Goal: Transaction & Acquisition: Download file/media

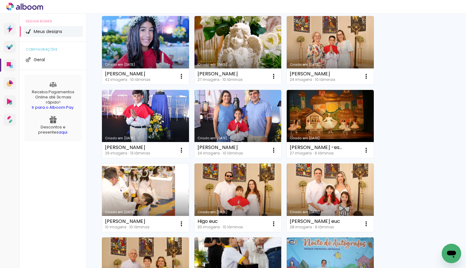
scroll to position [121, 0]
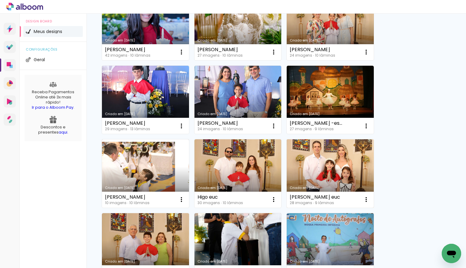
click at [305, 148] on link "Criado em [DATE]" at bounding box center [329, 173] width 87 height 69
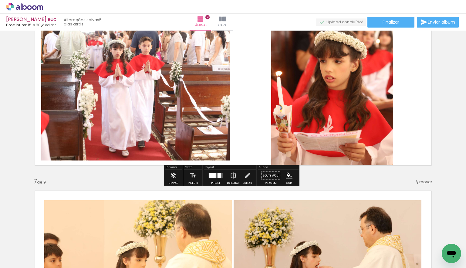
scroll to position [849, 0]
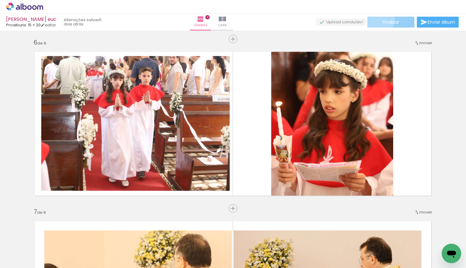
click at [376, 19] on paper-button "Finalizar" at bounding box center [390, 22] width 47 height 11
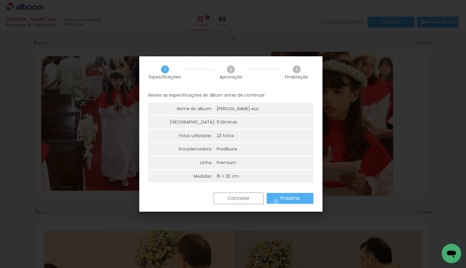
click at [276, 202] on paper-button "Próximo" at bounding box center [289, 198] width 47 height 11
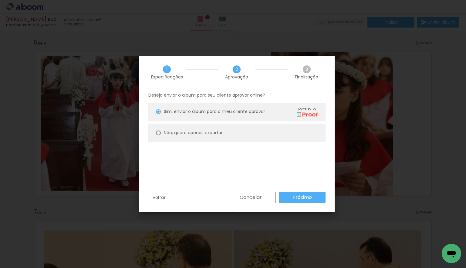
click at [0, 0] on slot "Não, quero apenas exportar" at bounding box center [0, 0] width 0 height 0
type paper-radio-button "on"
click at [308, 199] on paper-button "Próximo" at bounding box center [302, 197] width 47 height 11
type input "Alta, 300 DPI"
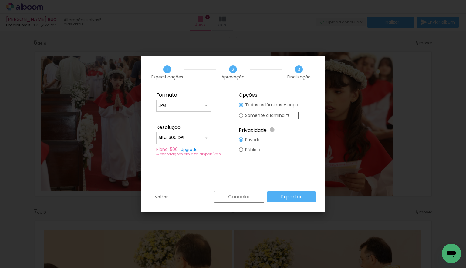
click at [296, 112] on input "text" at bounding box center [293, 116] width 9 height 8
type paper-radio-button "on"
type input "6"
click at [309, 195] on paper-button "Exportar" at bounding box center [291, 197] width 48 height 11
